Goal: Find specific page/section: Find specific page/section

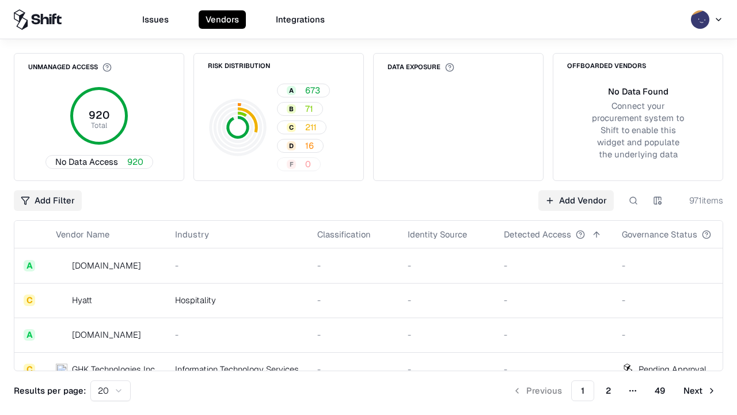
click at [658, 200] on html "Issues Vendors Integrations Unmanaged Access 920 Total No Data Access 920 Risk …" at bounding box center [368, 207] width 737 height 415
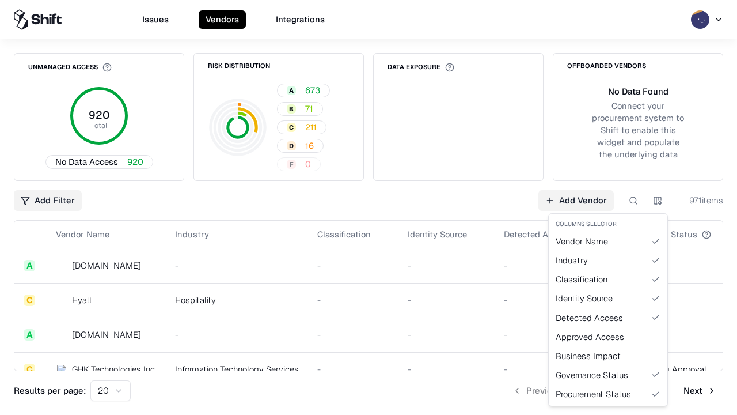
click at [369, 207] on html "Issues Vendors Integrations Unmanaged Access 920 Total No Data Access 920 Risk …" at bounding box center [368, 207] width 737 height 415
click at [658, 200] on html "Issues Vendors Integrations Unmanaged Access 920 Total No Data Access 920 Risk …" at bounding box center [368, 207] width 737 height 415
click at [608, 241] on div "Vendor Name" at bounding box center [608, 240] width 114 height 19
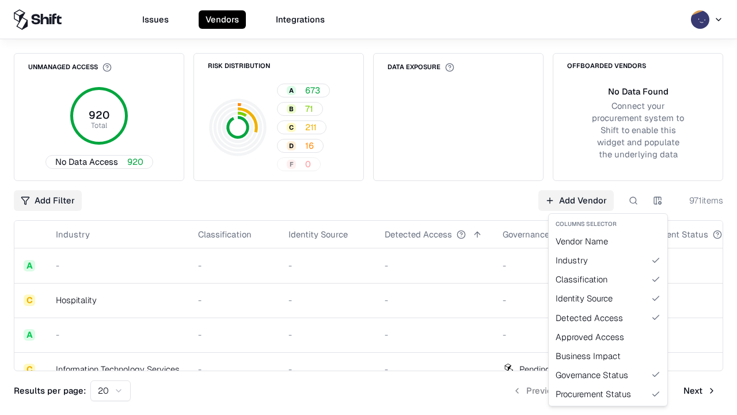
click at [658, 200] on html "Issues Vendors Integrations Unmanaged Access 920 Total No Data Access 920 Risk …" at bounding box center [368, 207] width 737 height 415
click at [608, 241] on div "Vendor Name" at bounding box center [608, 240] width 114 height 19
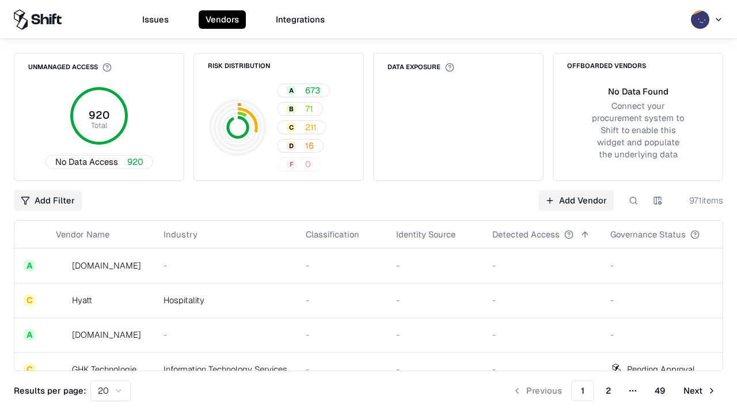
click at [658, 200] on html "Issues Vendors Integrations Unmanaged Access 920 Total No Data Access 920 Risk …" at bounding box center [368, 207] width 737 height 415
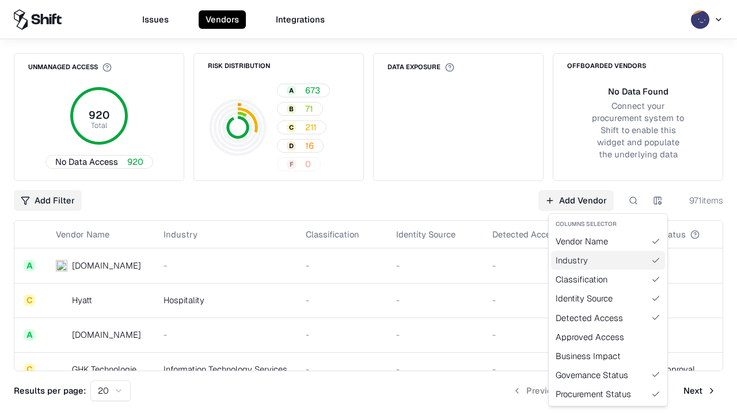
click at [608, 260] on div "Industry" at bounding box center [608, 259] width 114 height 19
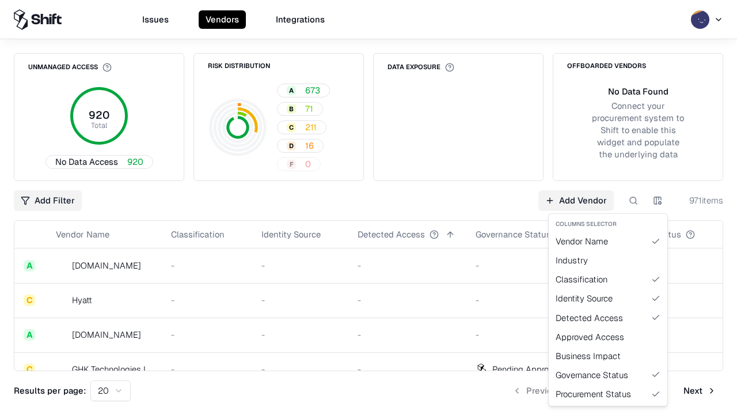
click at [658, 200] on html "Issues Vendors Integrations Unmanaged Access 920 Total No Data Access 920 Risk …" at bounding box center [368, 207] width 737 height 415
click at [608, 260] on div "Industry" at bounding box center [608, 259] width 114 height 19
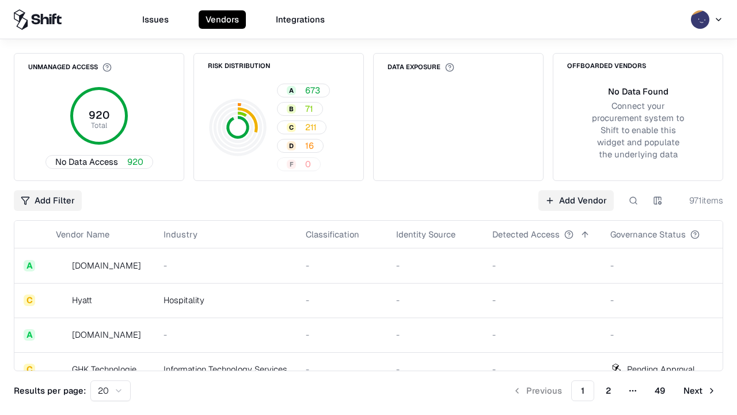
click at [658, 200] on html "Issues Vendors Integrations Unmanaged Access 920 Total No Data Access 920 Risk …" at bounding box center [368, 207] width 737 height 415
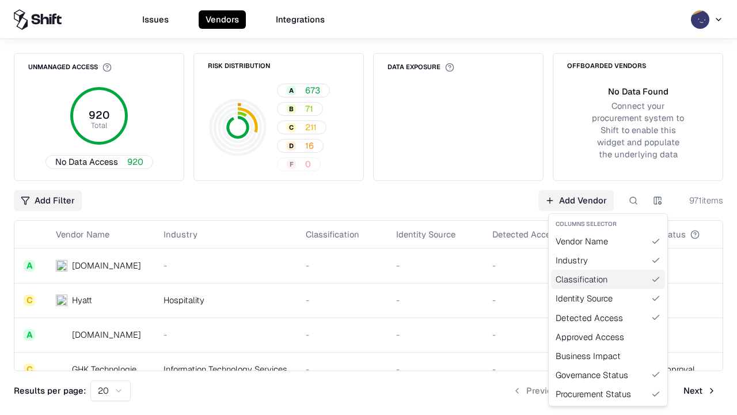
click at [608, 279] on div "Classification" at bounding box center [608, 278] width 114 height 19
click at [658, 200] on html "Issues Vendors Integrations Unmanaged Access 920 Total No Data Access 920 Risk …" at bounding box center [368, 207] width 737 height 415
click at [608, 279] on div "Classification" at bounding box center [608, 278] width 114 height 19
click at [658, 200] on html "Issues Vendors Integrations Unmanaged Access 920 Total No Data Access 920 Risk …" at bounding box center [368, 207] width 737 height 415
click at [608, 298] on div "Identity Source" at bounding box center [608, 297] width 114 height 19
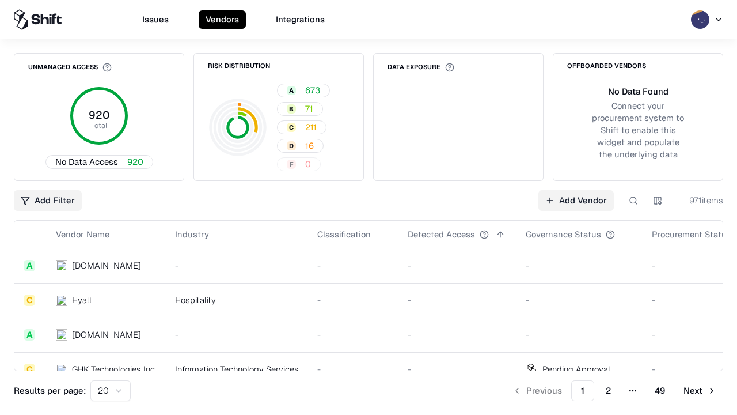
click at [658, 200] on html "Issues Vendors Integrations Unmanaged Access 920 Total No Data Access 920 Risk …" at bounding box center [368, 207] width 737 height 415
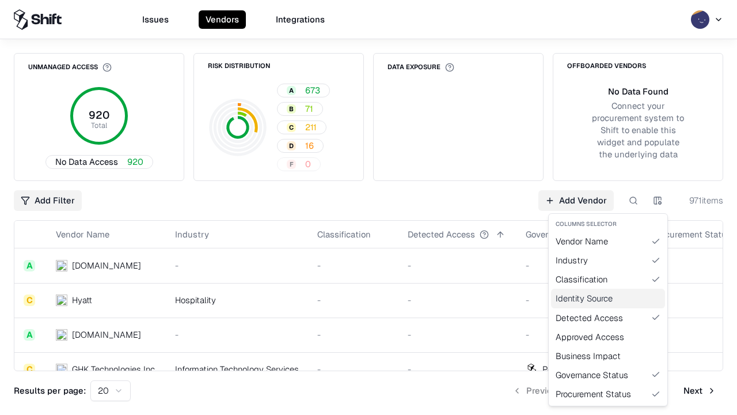
click at [608, 298] on div "Identity Source" at bounding box center [608, 297] width 114 height 19
click at [658, 200] on html "Issues Vendors Integrations Unmanaged Access 920 Total No Data Access 920 Risk …" at bounding box center [368, 207] width 737 height 415
click at [608, 317] on div "Detected Access" at bounding box center [608, 317] width 114 height 19
click at [658, 200] on html "Issues Vendors Integrations Unmanaged Access 920 Total No Data Access 920 Risk …" at bounding box center [368, 207] width 737 height 415
click at [608, 317] on div "Detected Access" at bounding box center [608, 317] width 114 height 19
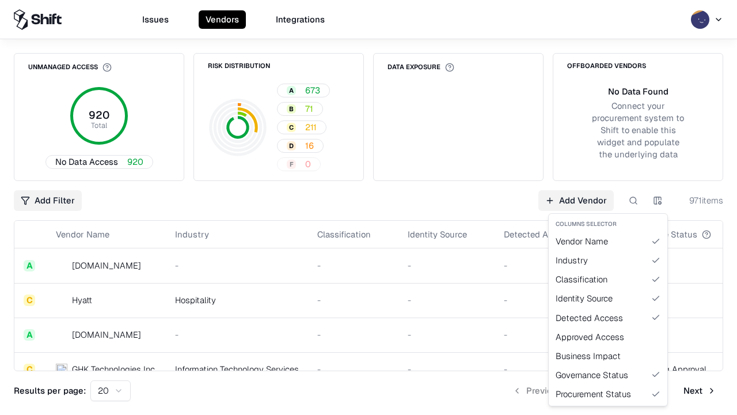
click at [658, 200] on html "Issues Vendors Integrations Unmanaged Access 920 Total No Data Access 920 Risk …" at bounding box center [368, 207] width 737 height 415
click at [608, 374] on div "Governance Status" at bounding box center [608, 374] width 114 height 19
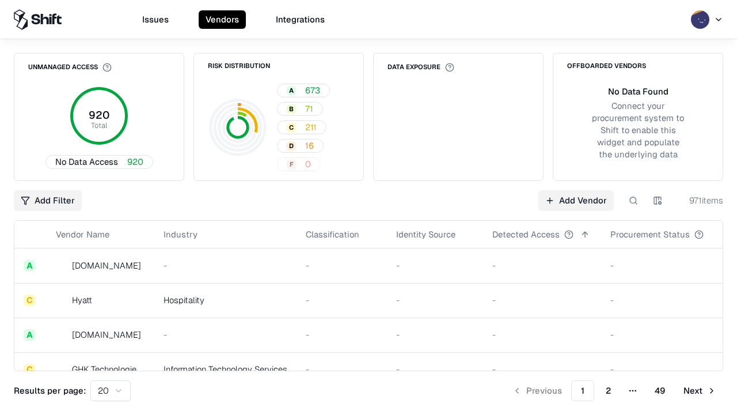
click at [658, 200] on html "Issues Vendors Integrations Unmanaged Access 920 Total No Data Access 920 Risk …" at bounding box center [368, 207] width 737 height 415
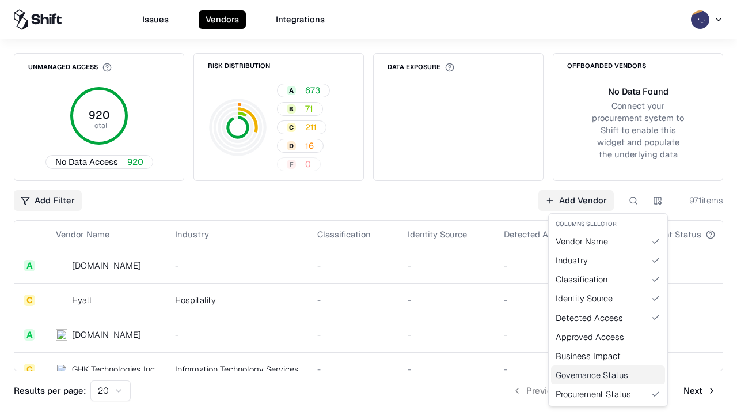
click at [608, 374] on div "Governance Status" at bounding box center [608, 374] width 114 height 19
click at [658, 200] on html "Issues Vendors Integrations Unmanaged Access 920 Total No Data Access 920 Risk …" at bounding box center [368, 207] width 737 height 415
click at [608, 393] on div "Procurement Status" at bounding box center [608, 393] width 114 height 19
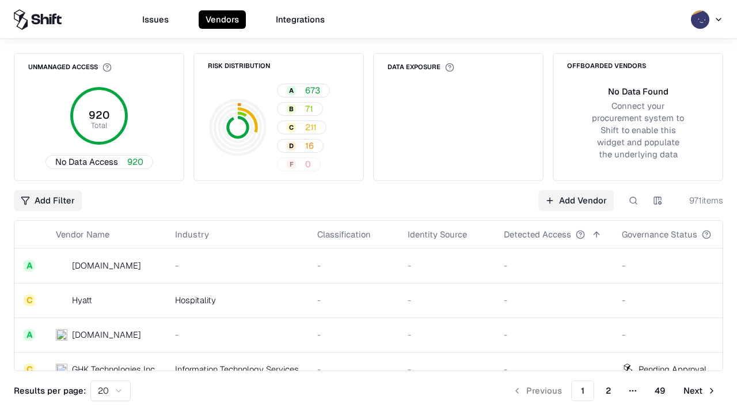
click at [658, 200] on html "Issues Vendors Integrations Unmanaged Access 920 Total No Data Access 920 Risk …" at bounding box center [368, 207] width 737 height 415
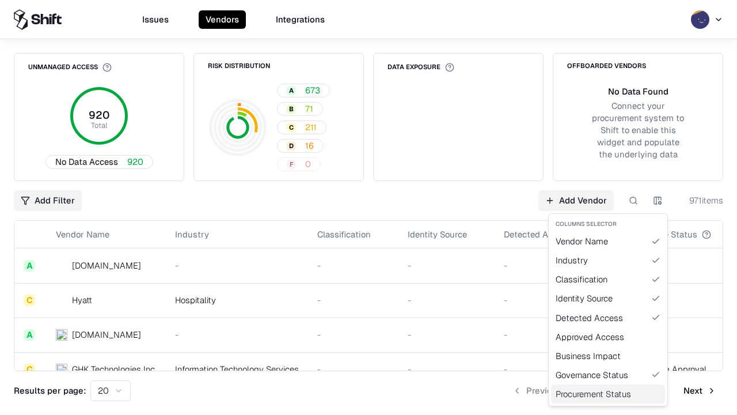
click at [608, 393] on div "Procurement Status" at bounding box center [608, 393] width 114 height 19
